Goal: Task Accomplishment & Management: Manage account settings

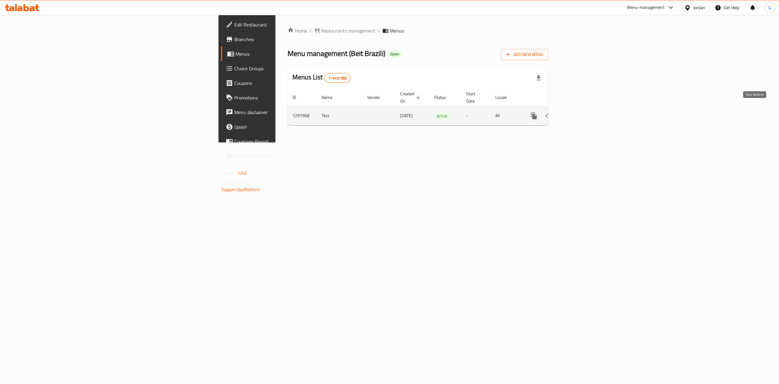
click at [582, 112] on icon "enhanced table" at bounding box center [577, 115] width 7 height 7
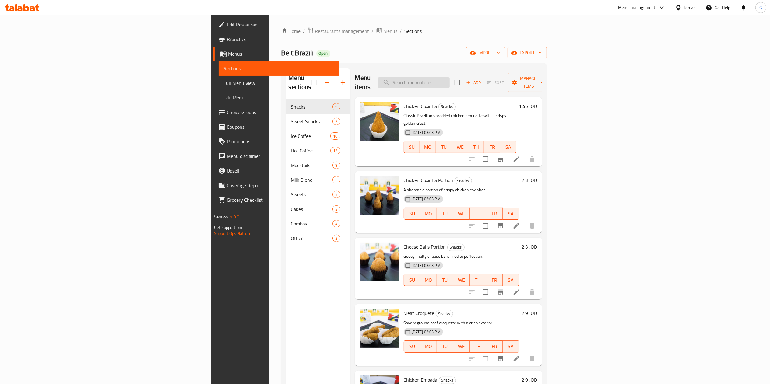
click at [450, 80] on input "search" at bounding box center [414, 82] width 72 height 11
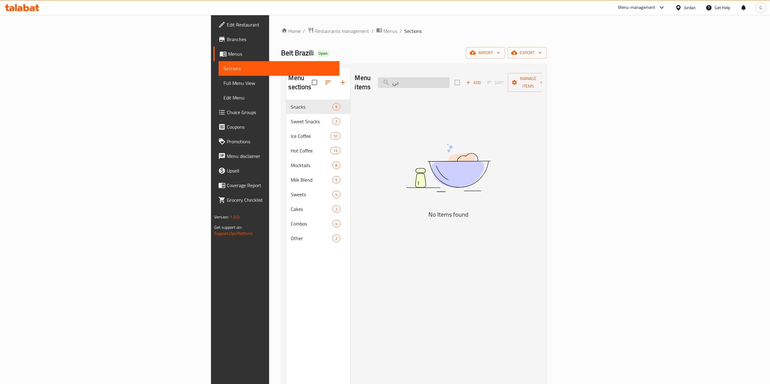
type input "ب"
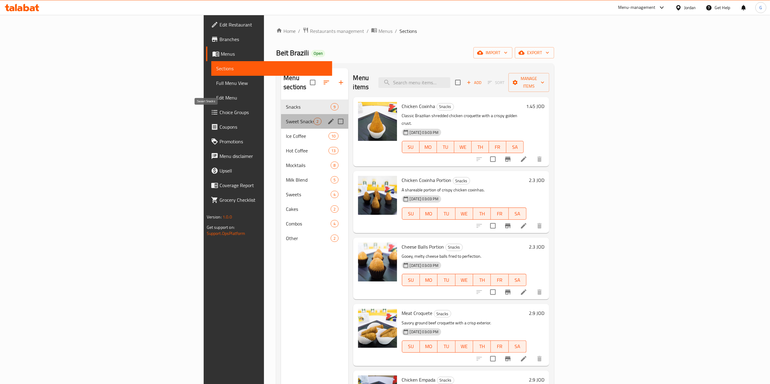
click at [286, 118] on span "Sweet Snacks" at bounding box center [300, 121] width 28 height 7
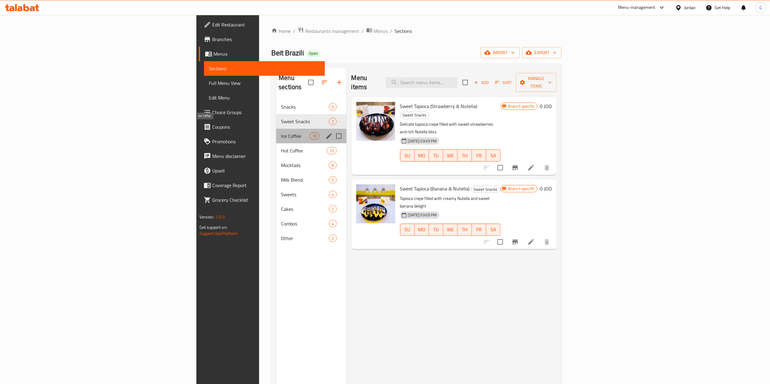
click at [281, 132] on span "Ice Coffee" at bounding box center [295, 135] width 29 height 7
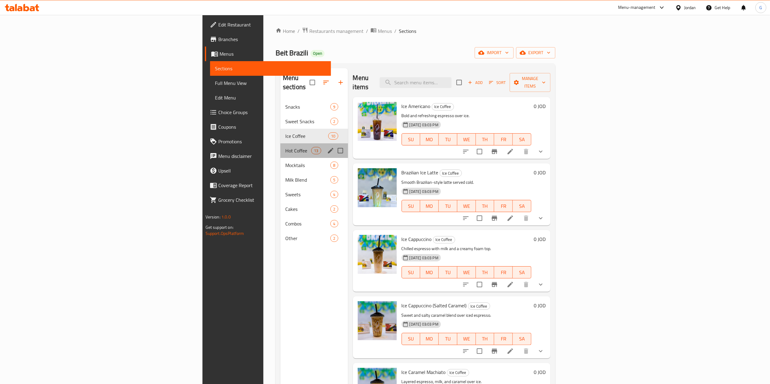
click at [280, 147] on div "Hot Coffee 13" at bounding box center [314, 150] width 68 height 15
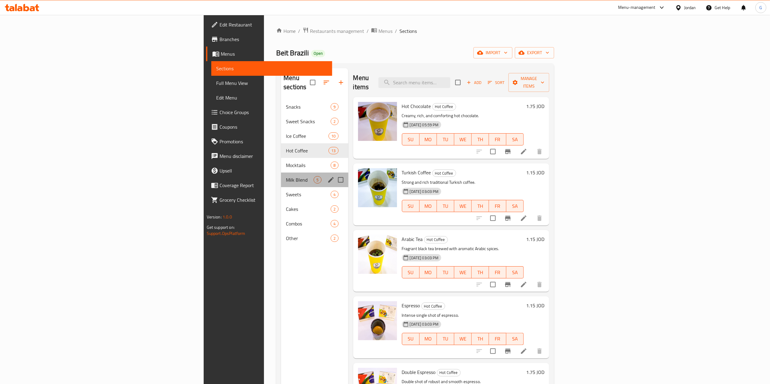
click at [281, 173] on div "Milk Blend 5" at bounding box center [314, 180] width 67 height 15
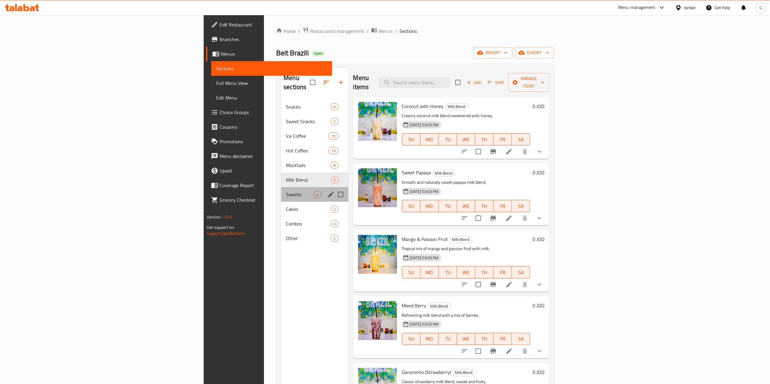
click at [281, 192] on div "Sweets 4" at bounding box center [314, 194] width 67 height 15
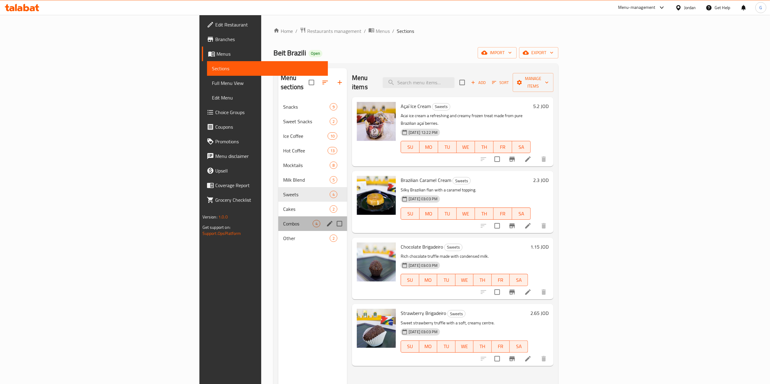
click at [278, 216] on div "Combos 4" at bounding box center [312, 223] width 69 height 15
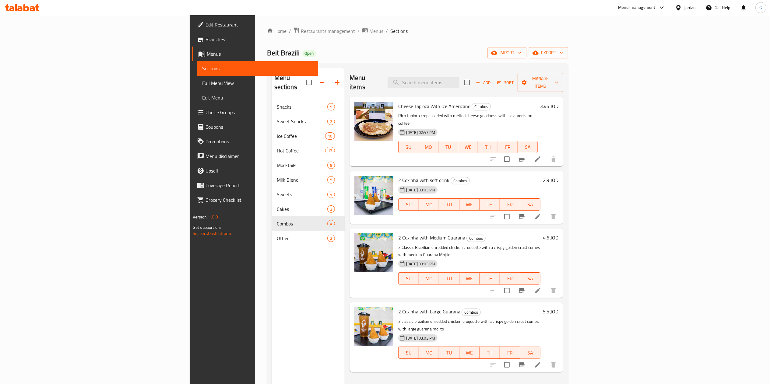
click at [26, 7] on icon at bounding box center [26, 7] width 6 height 7
